Goal: Task Accomplishment & Management: Complete application form

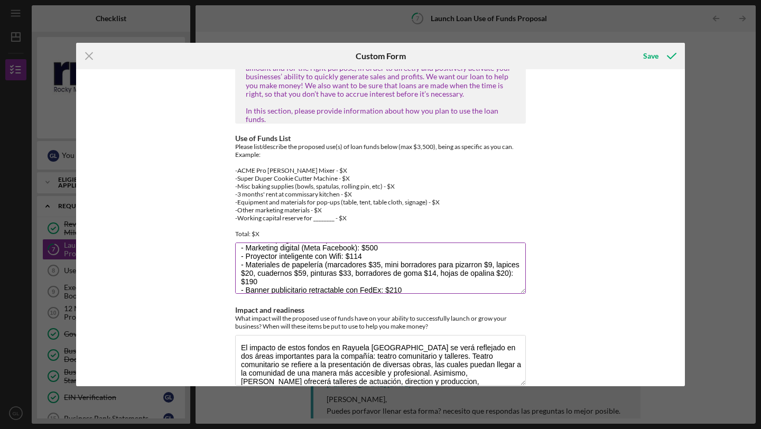
scroll to position [94, 0]
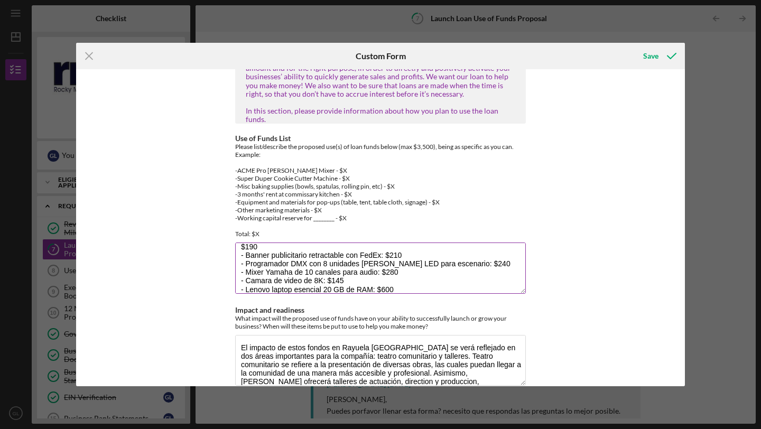
click at [409, 269] on textarea "- Set de 8 microfonos Church Sistema inalambrico 8x100 canales: $590 - 2 estuch…" at bounding box center [380, 268] width 291 height 51
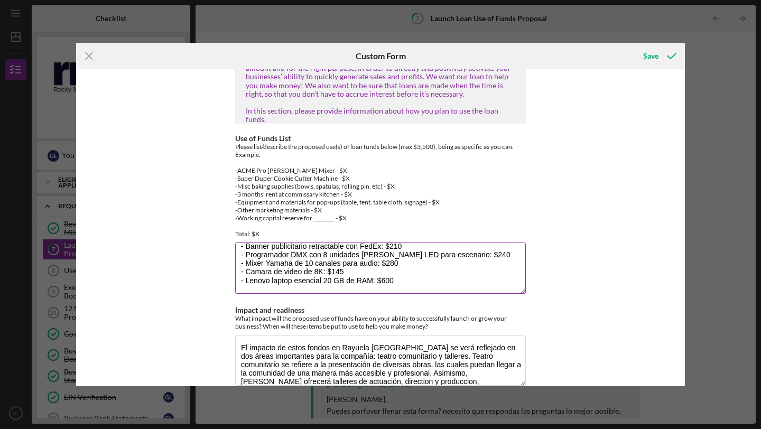
click at [272, 282] on textarea "- Set de 8 microfonos Church Sistema inalambrico 8x100 canales: $590 - 2 estuch…" at bounding box center [380, 268] width 291 height 51
paste textarea "3,496"
click at [258, 282] on textarea "- Set de 8 microfonos Church Sistema inalambrico 8x100 canales: $590 - 2 estuch…" at bounding box center [380, 268] width 291 height 51
click at [299, 282] on textarea "- Set de 8 microfonos Church Sistema inalambrico 8x100 canales: $590 - 2 estuch…" at bounding box center [380, 268] width 291 height 51
type textarea "- Set de 8 microfonos Church Sistema inalambrico 8x100 canales: $590 - 2 estuch…"
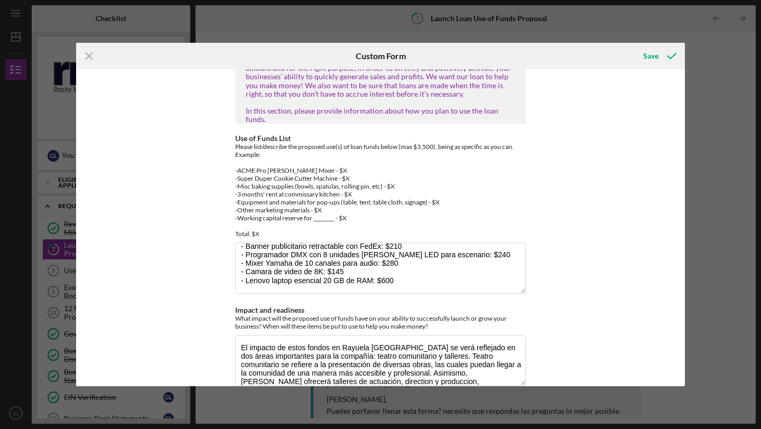
click at [571, 286] on div "Use of Funds/Return on Investment RMMFI loans are designed to invest in Feasibl…" at bounding box center [380, 227] width 609 height 317
click at [650, 57] on div "Save" at bounding box center [650, 55] width 15 height 21
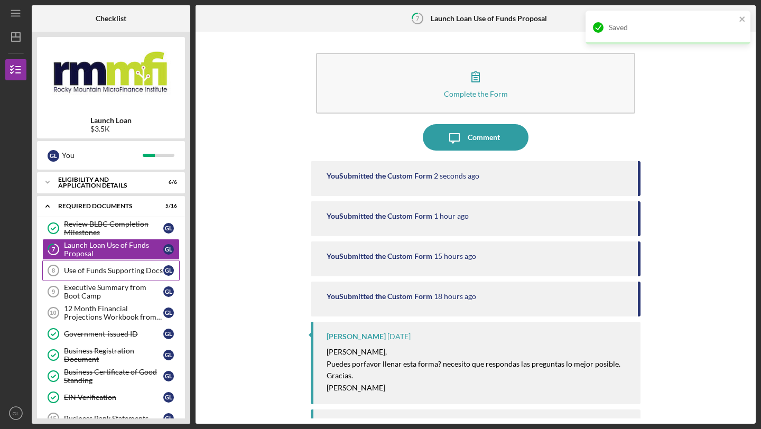
click at [106, 269] on div "Use of Funds Supporting Docs" at bounding box center [113, 270] width 99 height 8
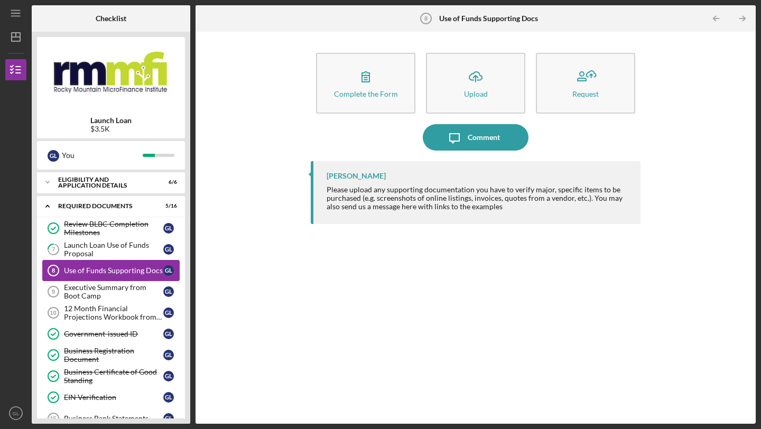
click at [113, 270] on div "Use of Funds Supporting Docs" at bounding box center [113, 270] width 99 height 8
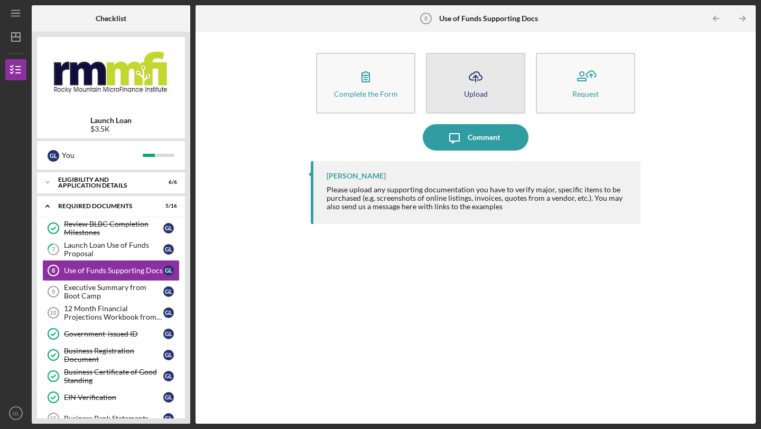
click at [474, 83] on icon "Icon/Upload" at bounding box center [475, 76] width 26 height 26
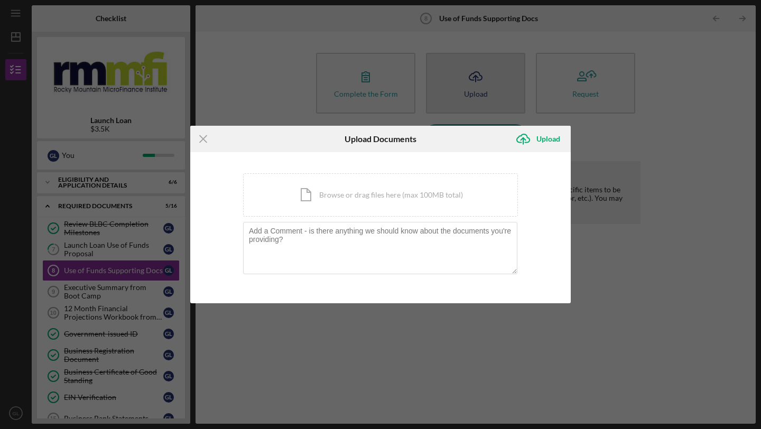
click at [474, 83] on div "Icon/Menu Close Upload Documents Icon/Upload Upload You're uploading documents …" at bounding box center [380, 214] width 761 height 429
click at [201, 140] on icon "Icon/Menu Close" at bounding box center [203, 139] width 26 height 26
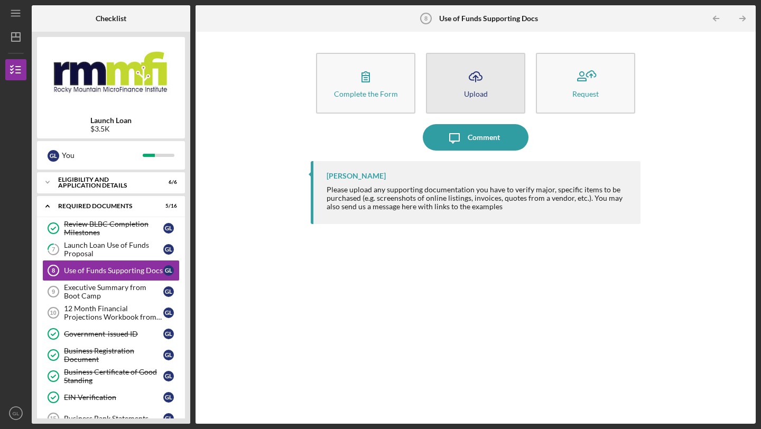
click at [471, 91] on div "Upload" at bounding box center [476, 94] width 24 height 8
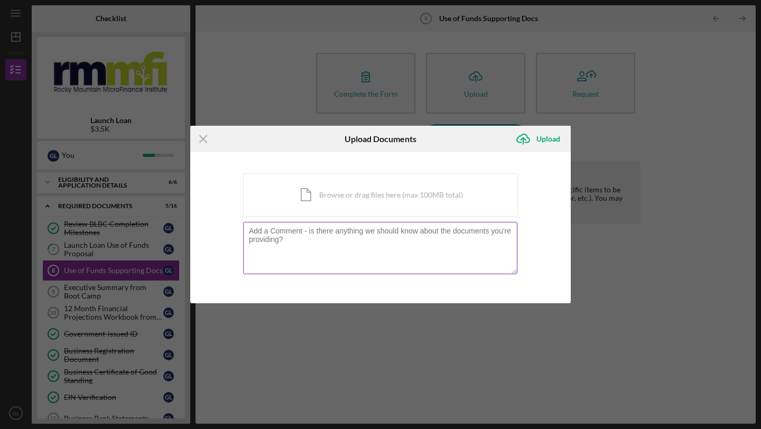
click at [347, 249] on textarea at bounding box center [380, 248] width 274 height 52
click at [364, 199] on div "Icon/Document Browse or drag files here (max 100MB total) Tap to choose files o…" at bounding box center [380, 194] width 275 height 43
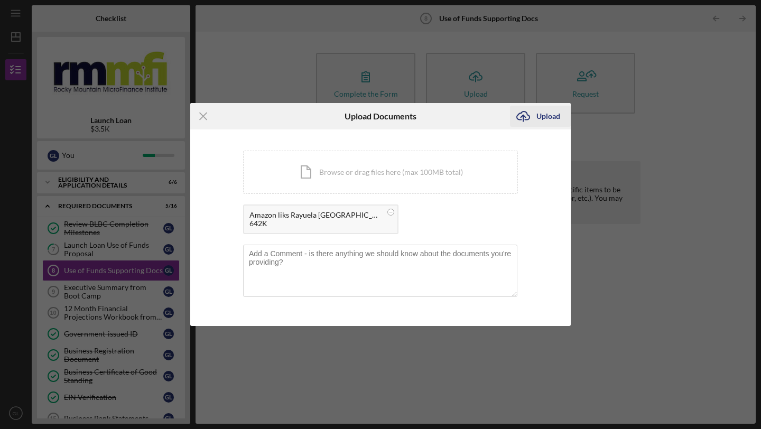
click at [538, 116] on div "Upload" at bounding box center [548, 116] width 24 height 21
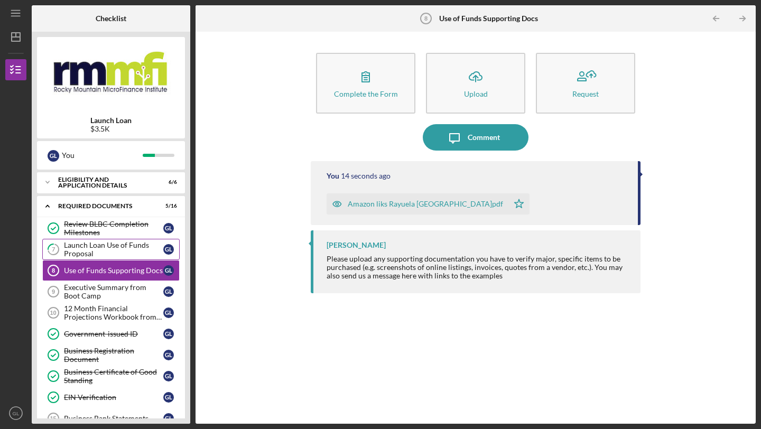
click at [113, 248] on div "Launch Loan Use of Funds Proposal" at bounding box center [113, 249] width 99 height 17
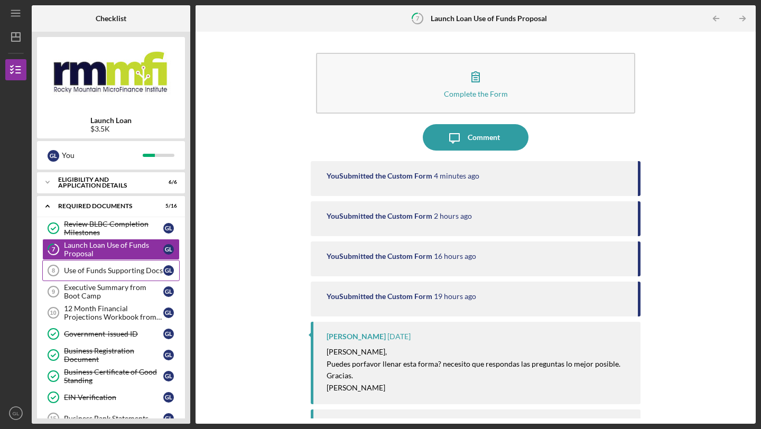
click at [104, 272] on div "Use of Funds Supporting Docs" at bounding box center [113, 270] width 99 height 8
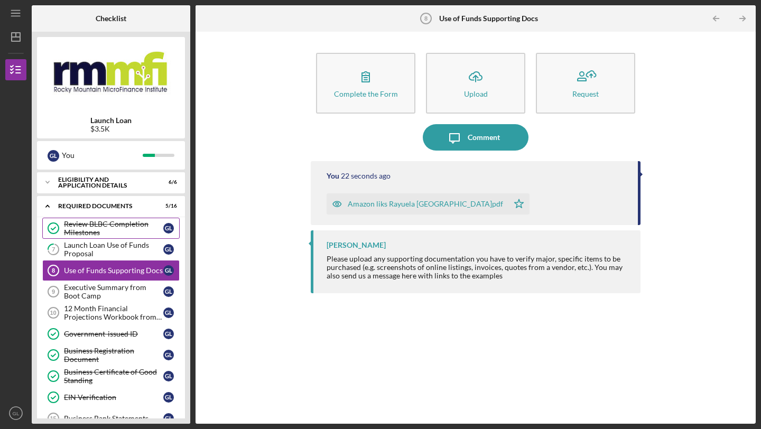
click at [91, 225] on div "Review BLBC Completion Milestones" at bounding box center [113, 228] width 99 height 17
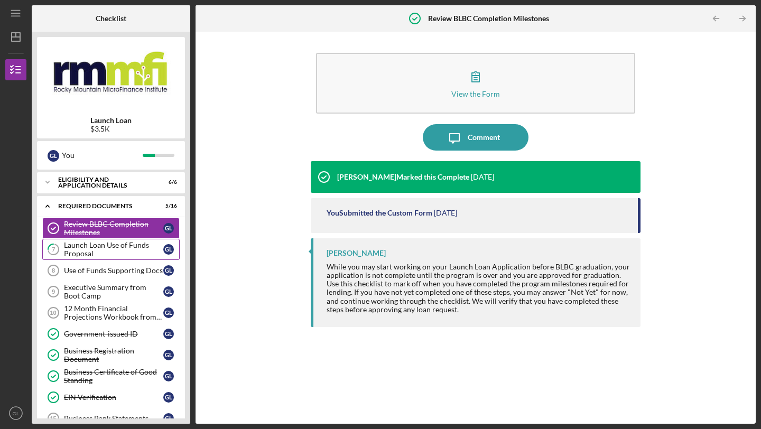
click at [95, 251] on div "Launch Loan Use of Funds Proposal" at bounding box center [113, 249] width 99 height 17
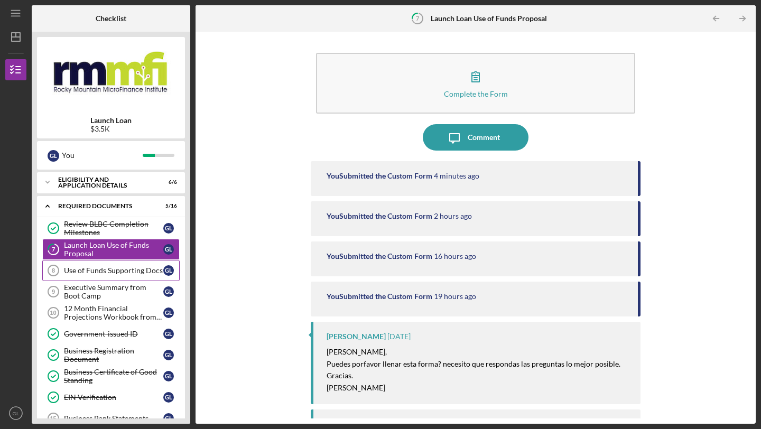
click at [125, 273] on div "Use of Funds Supporting Docs" at bounding box center [113, 270] width 99 height 8
